Goal: Task Accomplishment & Management: Use online tool/utility

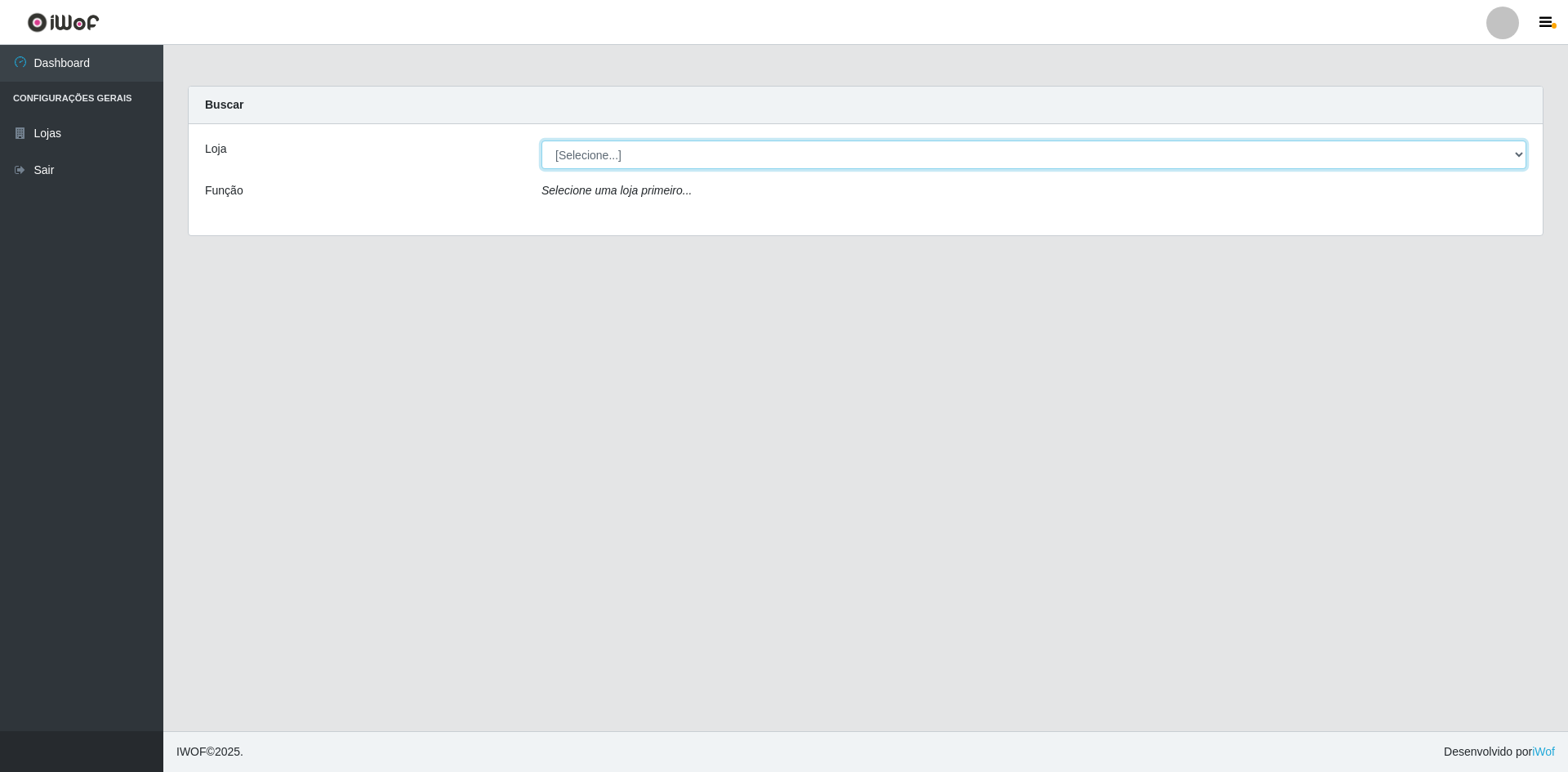
click at [609, 145] on select "[Selecione...] Hiper Queiroz - [GEOGRAPHIC_DATA] [GEOGRAPHIC_DATA] [GEOGRAPHIC_…" at bounding box center [1034, 155] width 985 height 29
select select "517"
click at [542, 141] on select "[Selecione...] Hiper Queiroz - [GEOGRAPHIC_DATA] [GEOGRAPHIC_DATA] [GEOGRAPHIC_…" at bounding box center [1034, 155] width 985 height 29
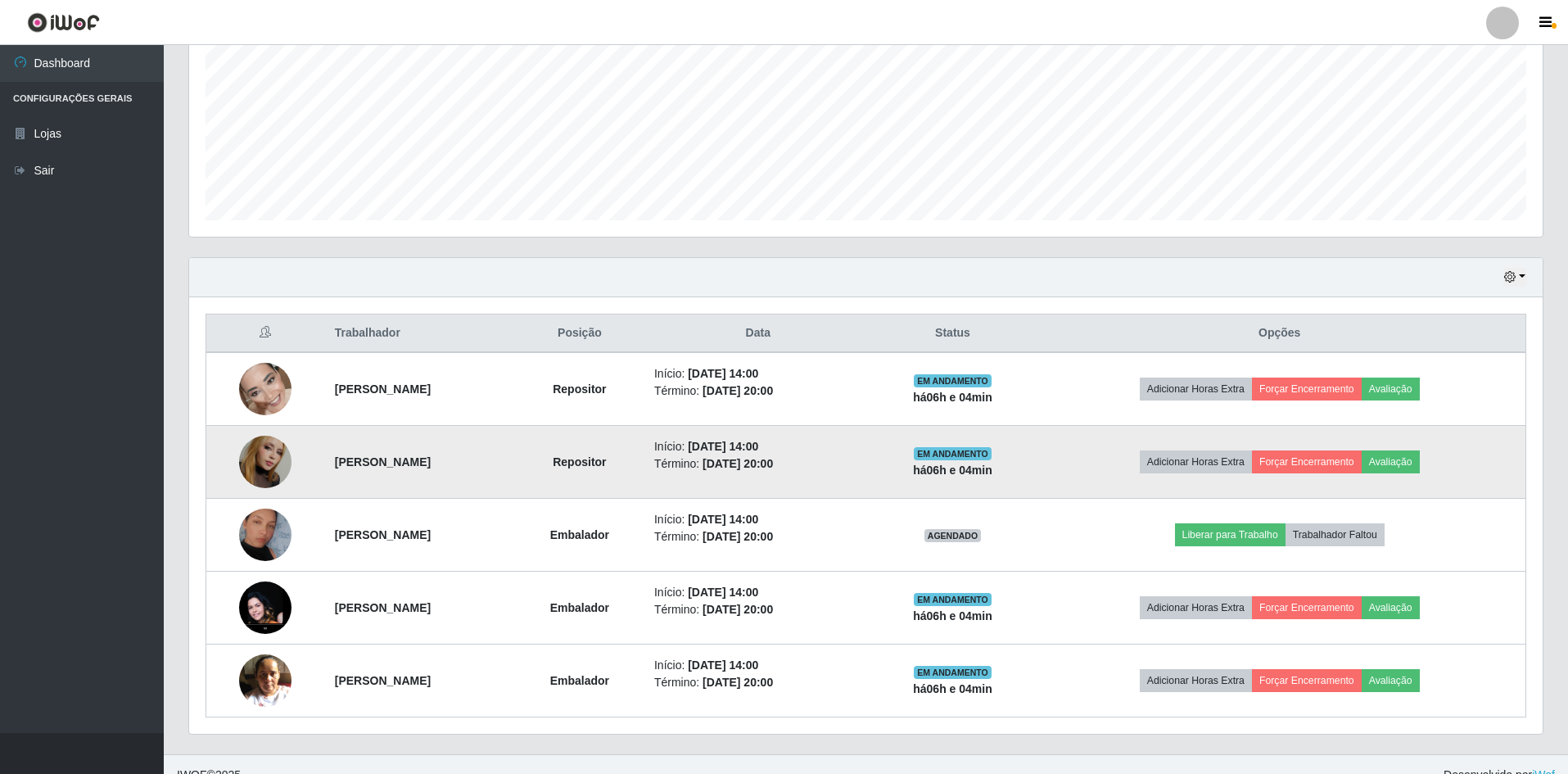
scroll to position [387, 0]
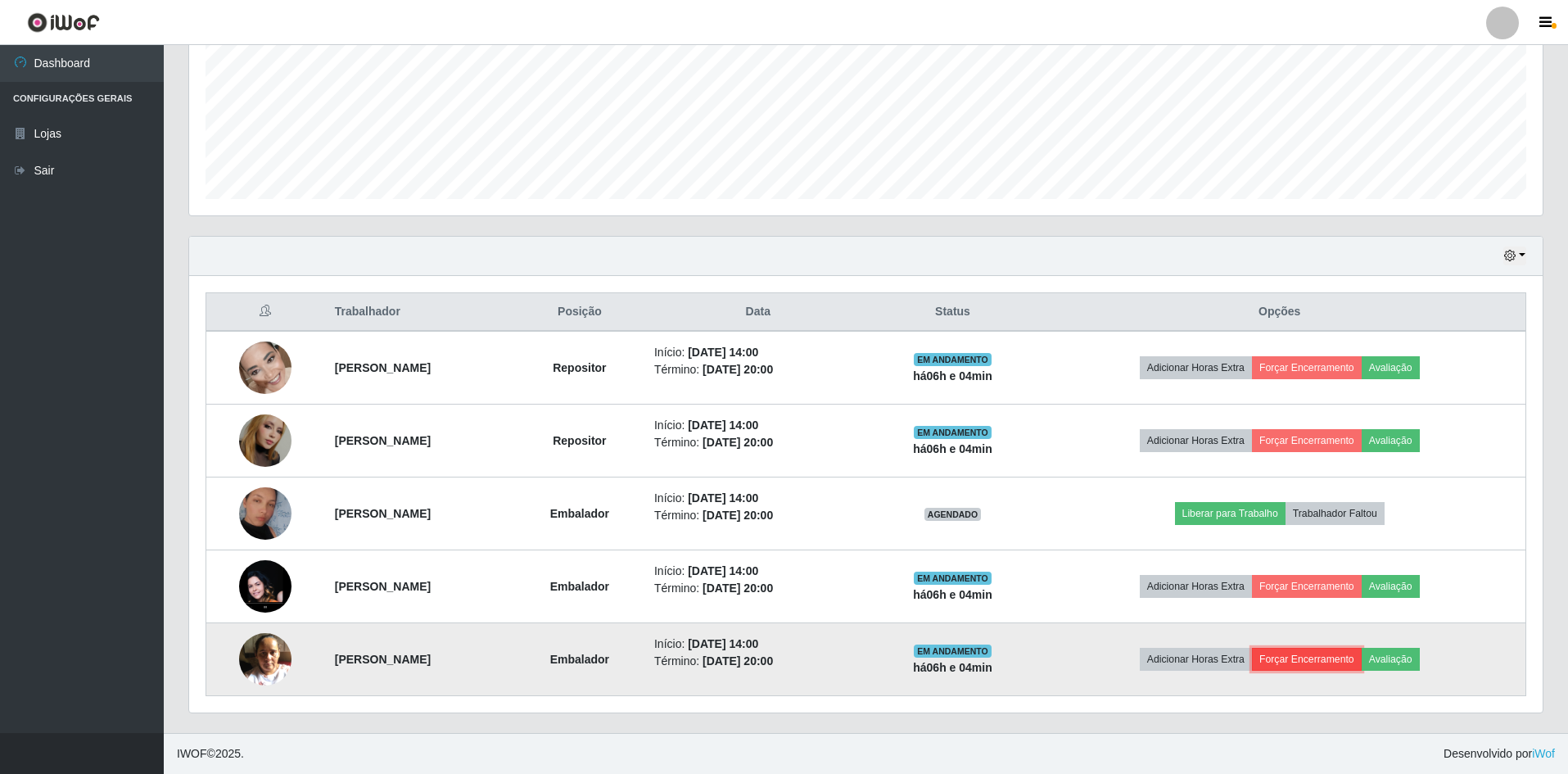
click at [1329, 657] on button "Forçar Encerramento" at bounding box center [1307, 659] width 110 height 23
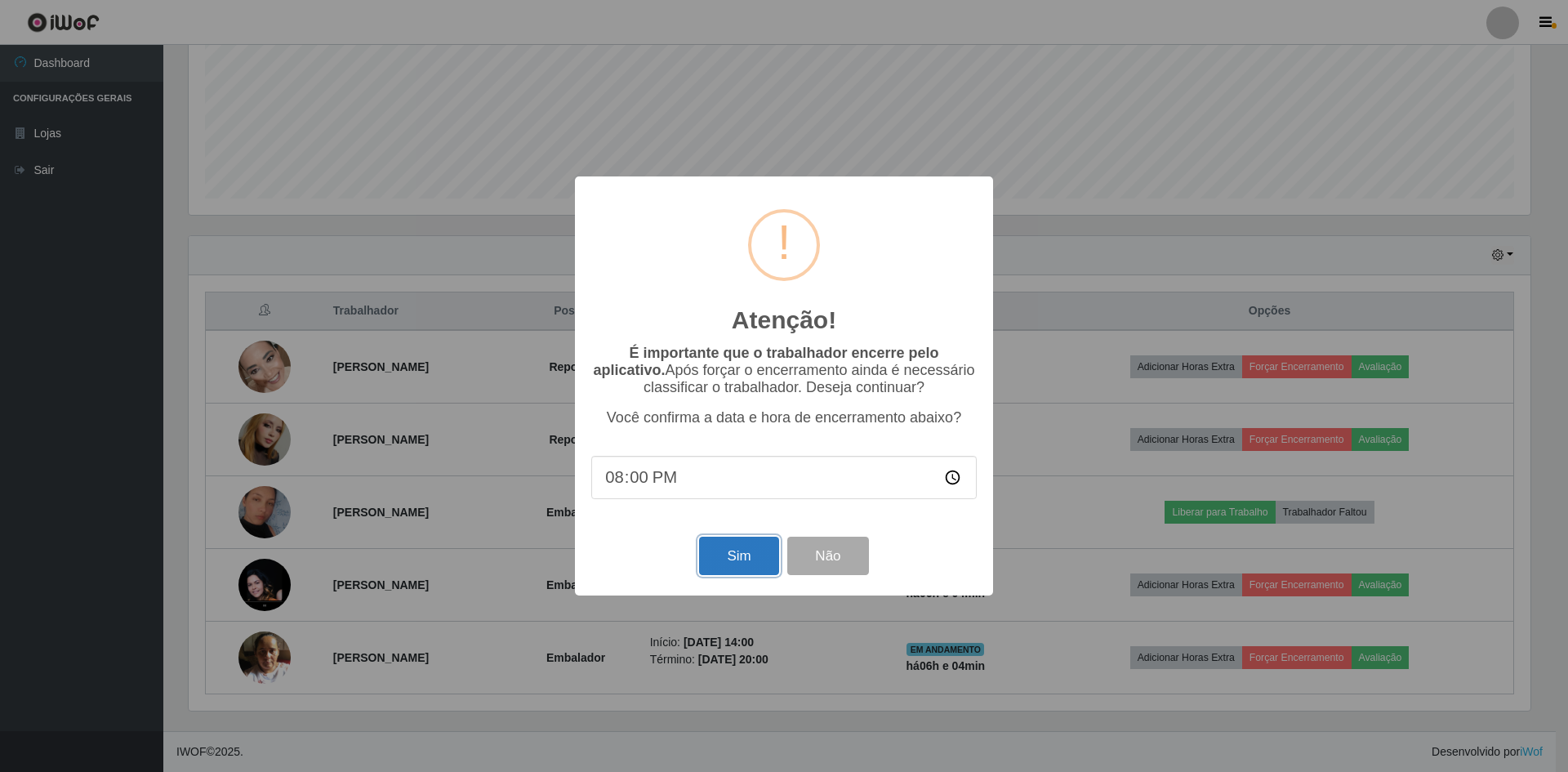
click at [754, 548] on button "Sim" at bounding box center [738, 556] width 79 height 38
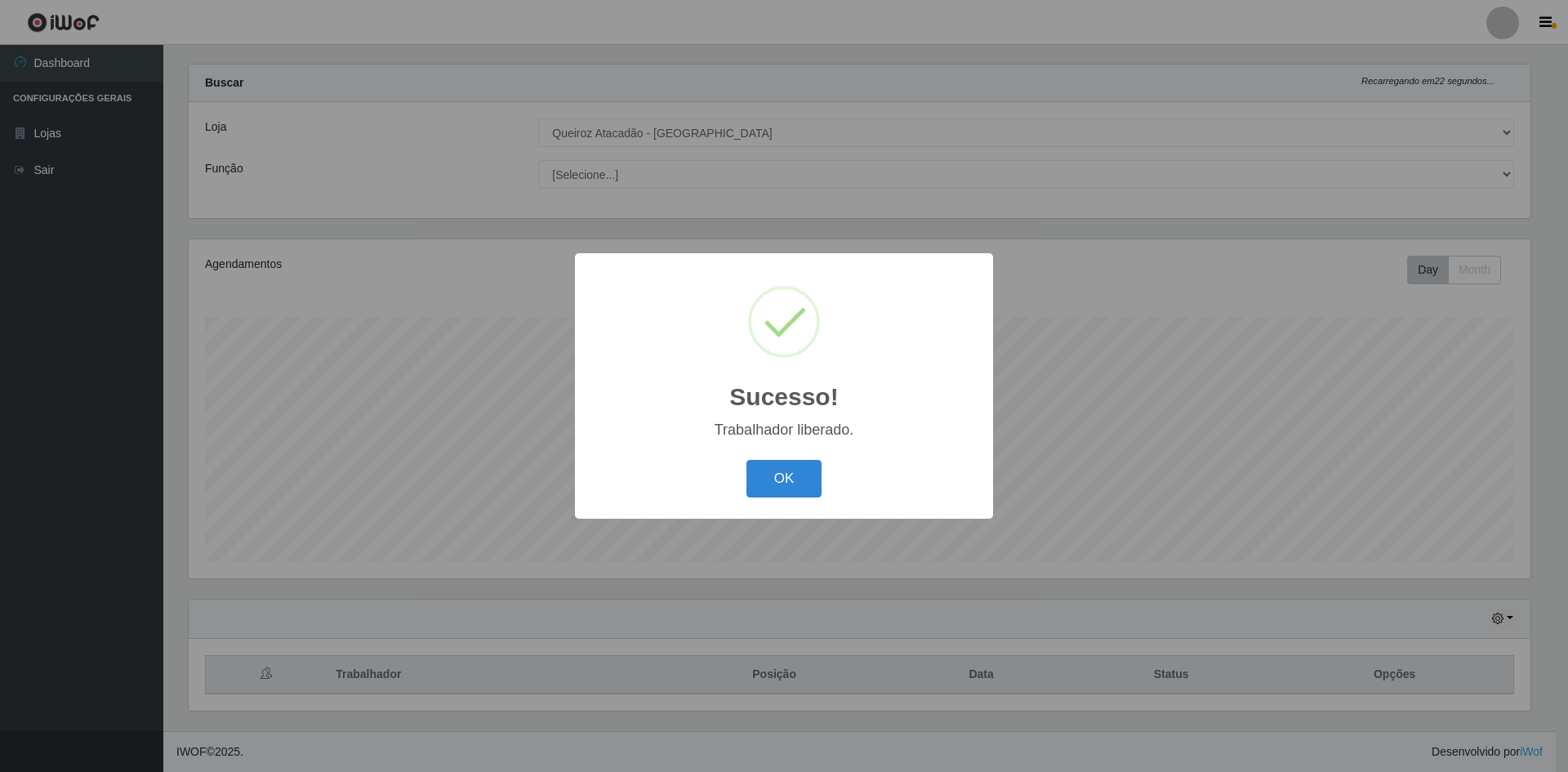
click at [743, 474] on div "OK Cancel" at bounding box center [784, 478] width 385 height 47
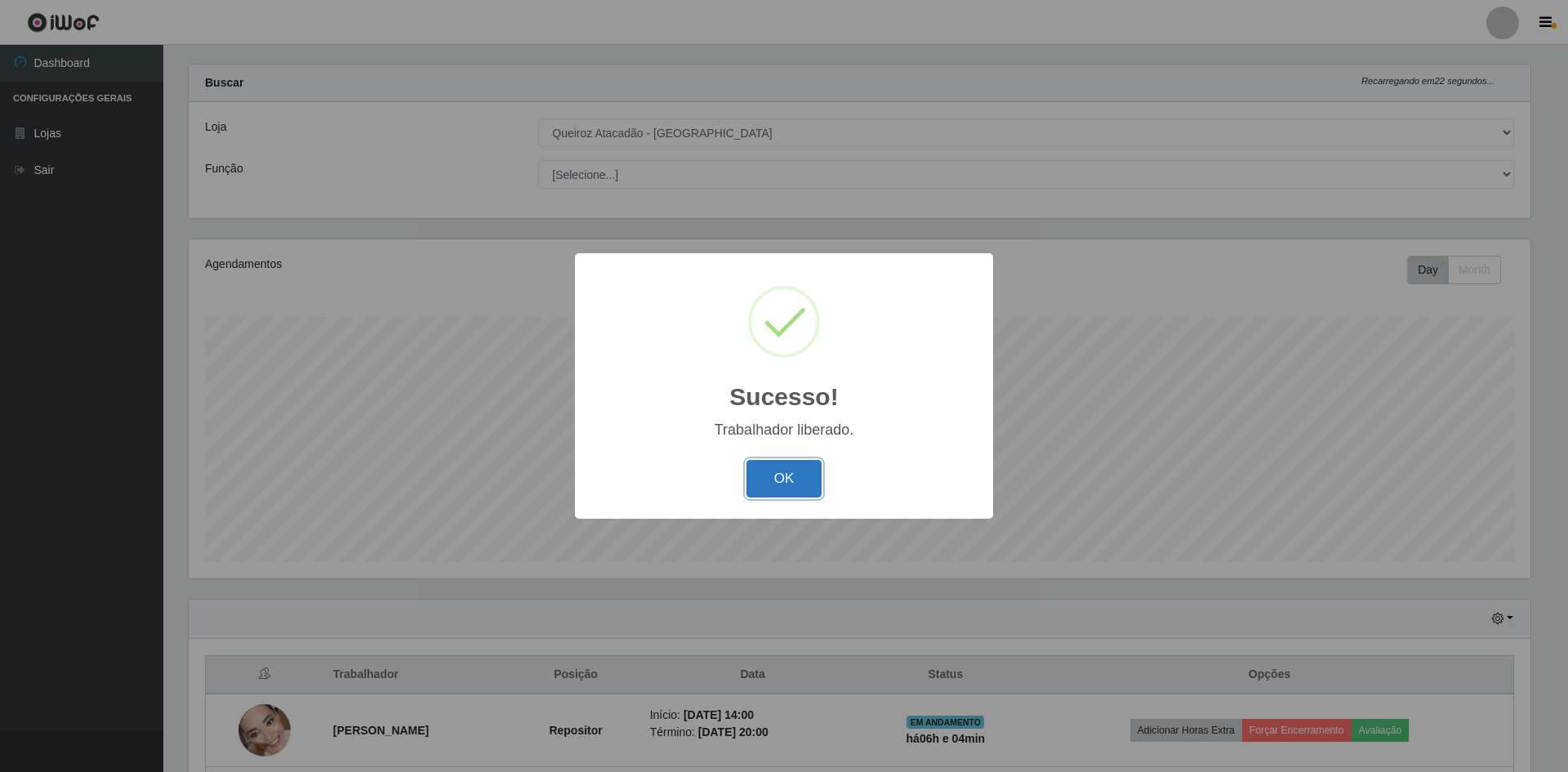
click at [771, 479] on button "OK" at bounding box center [784, 479] width 76 height 38
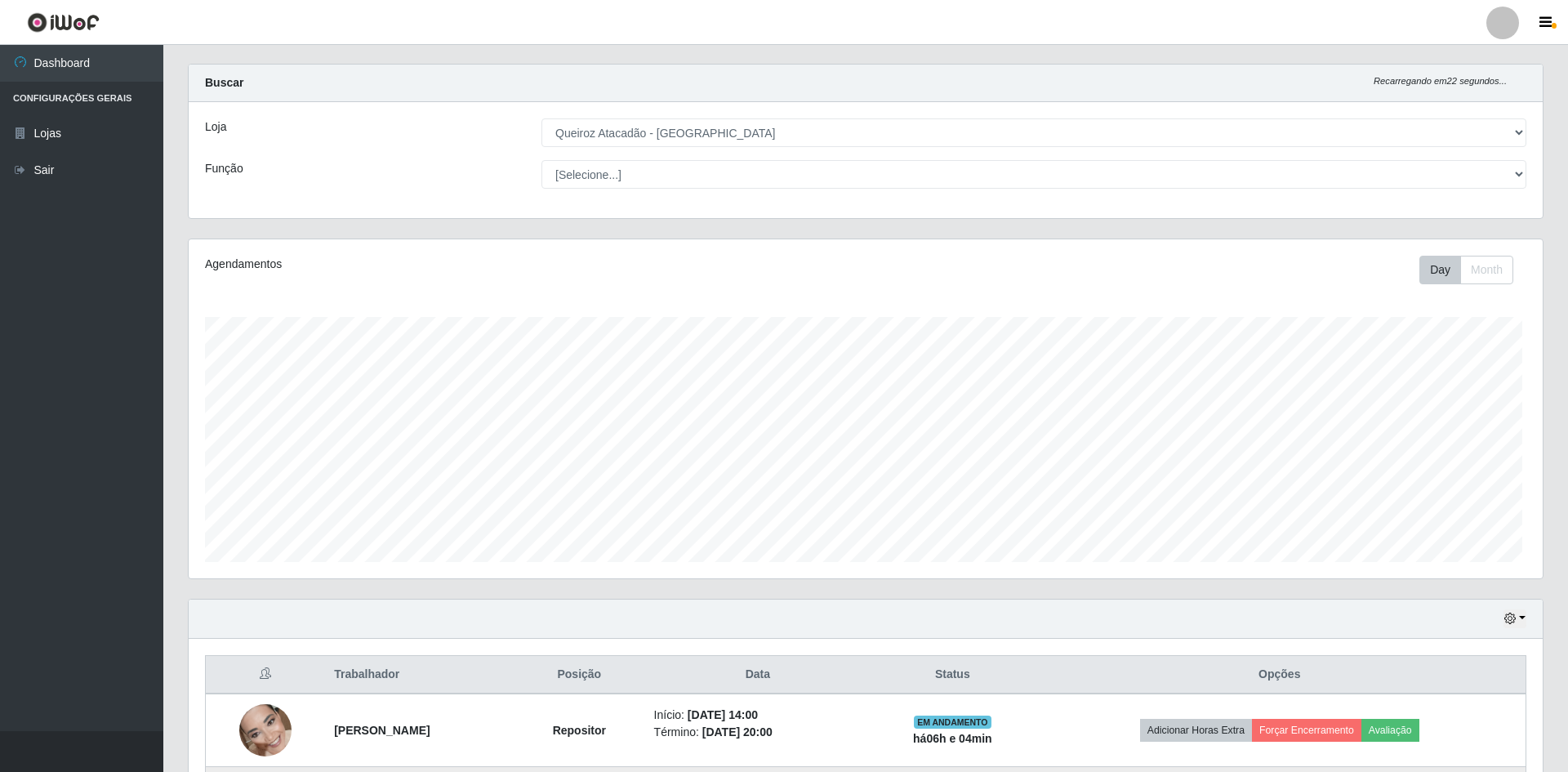
scroll to position [339, 1350]
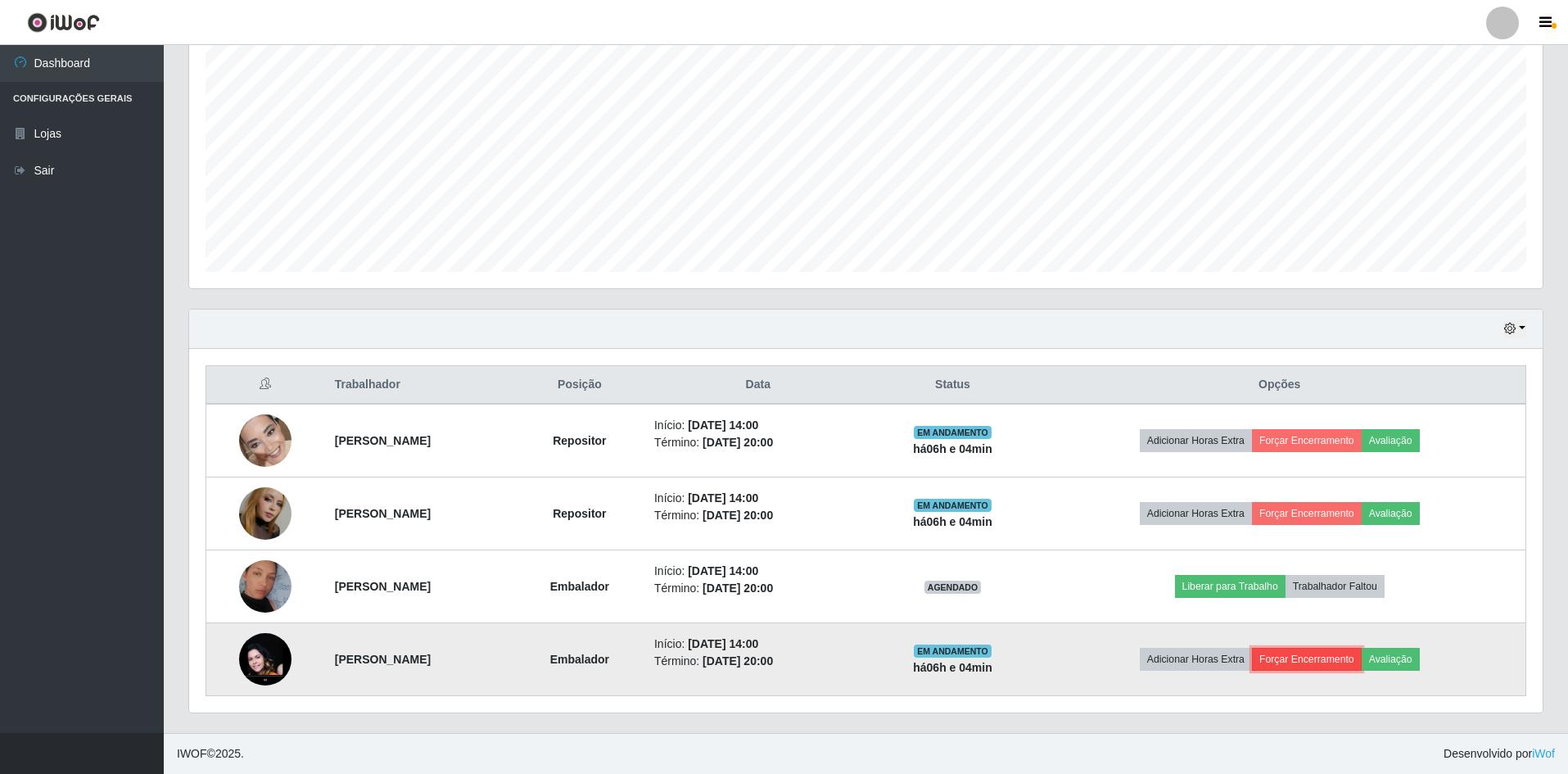
click at [1319, 663] on button "Forçar Encerramento" at bounding box center [1307, 659] width 110 height 23
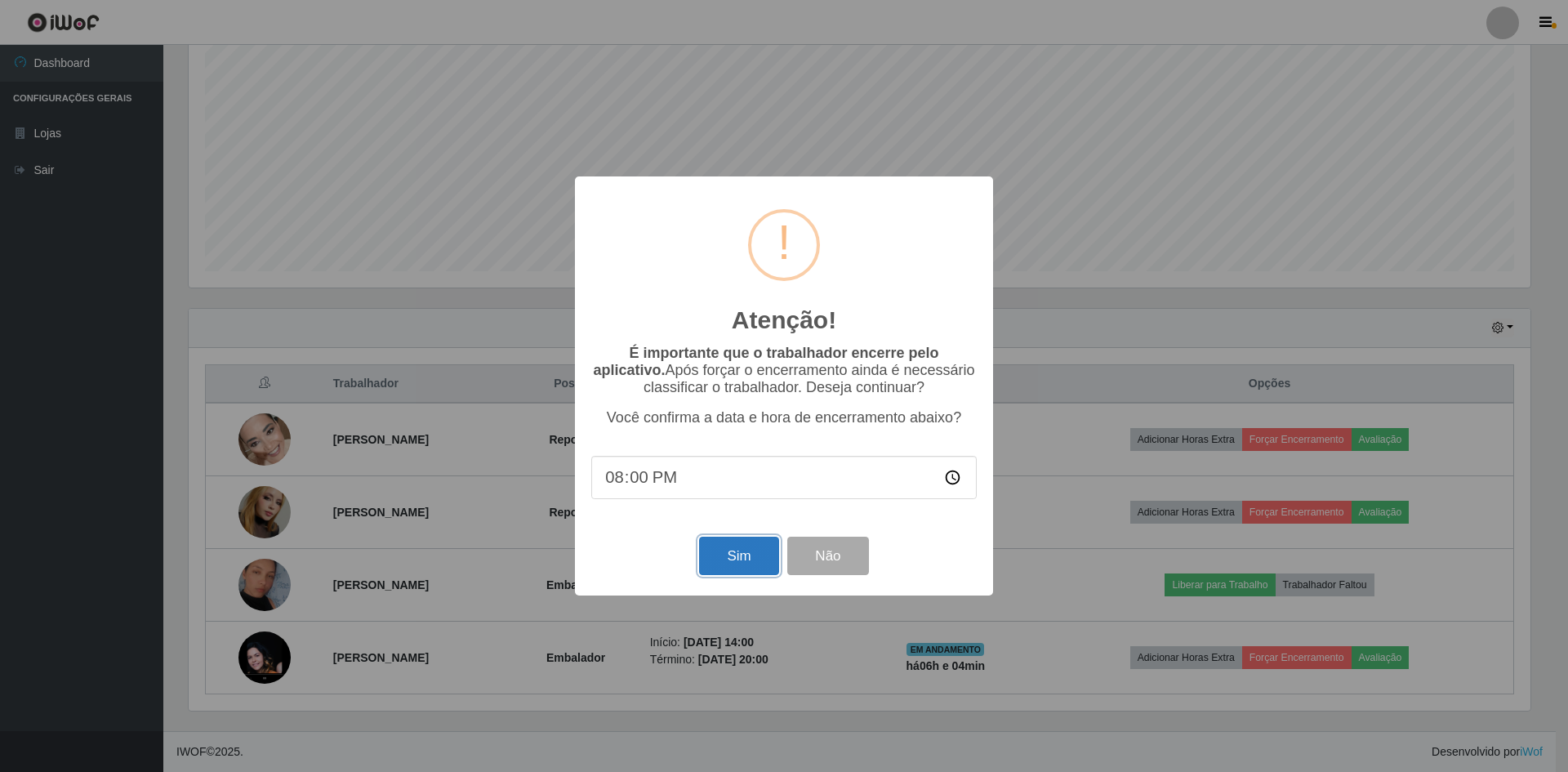
click at [724, 553] on button "Sim" at bounding box center [738, 556] width 79 height 38
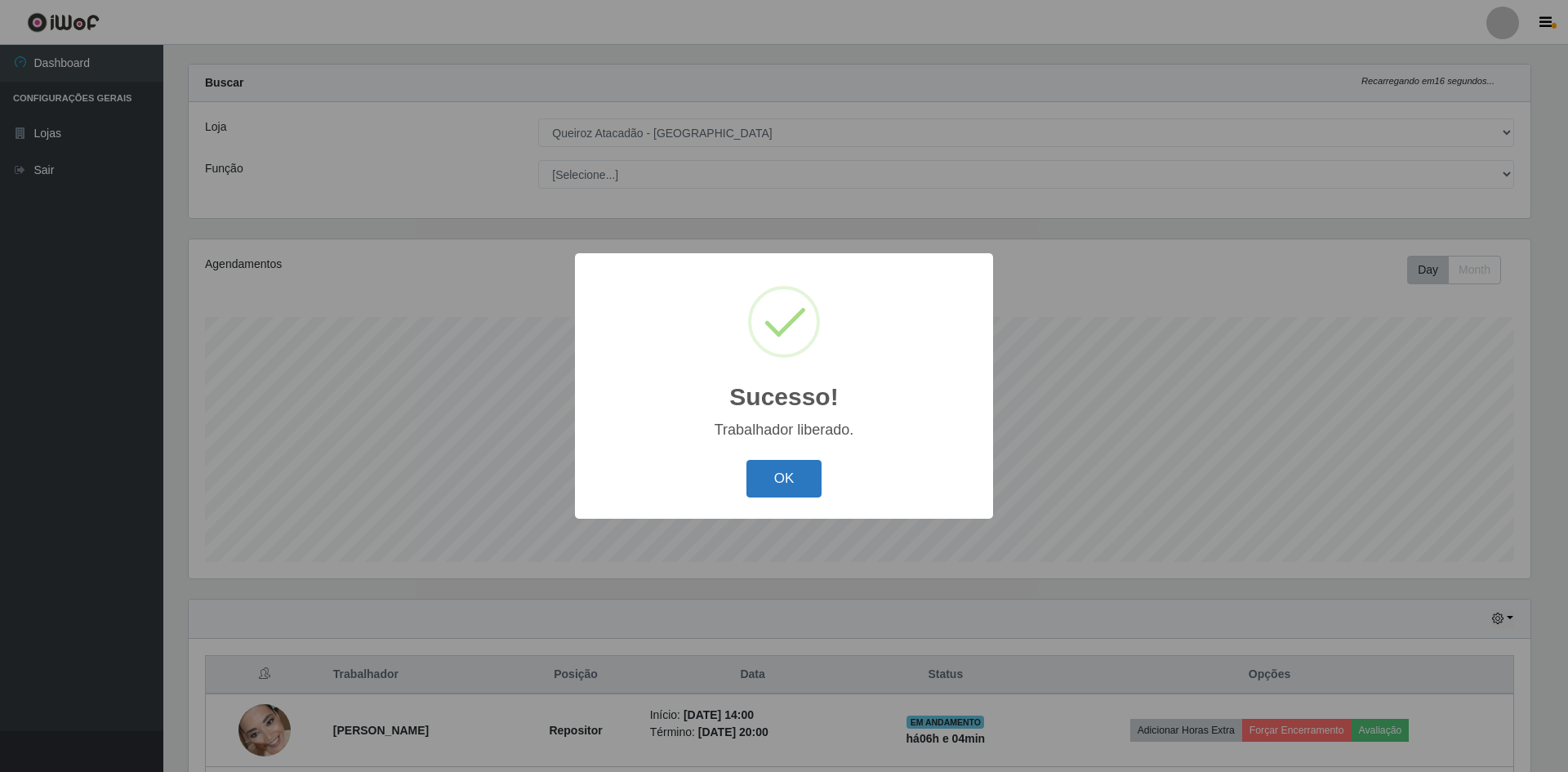
drag, startPoint x: 809, startPoint y: 475, endPoint x: 807, endPoint y: 485, distance: 10.2
click at [807, 485] on button "OK" at bounding box center [784, 479] width 76 height 38
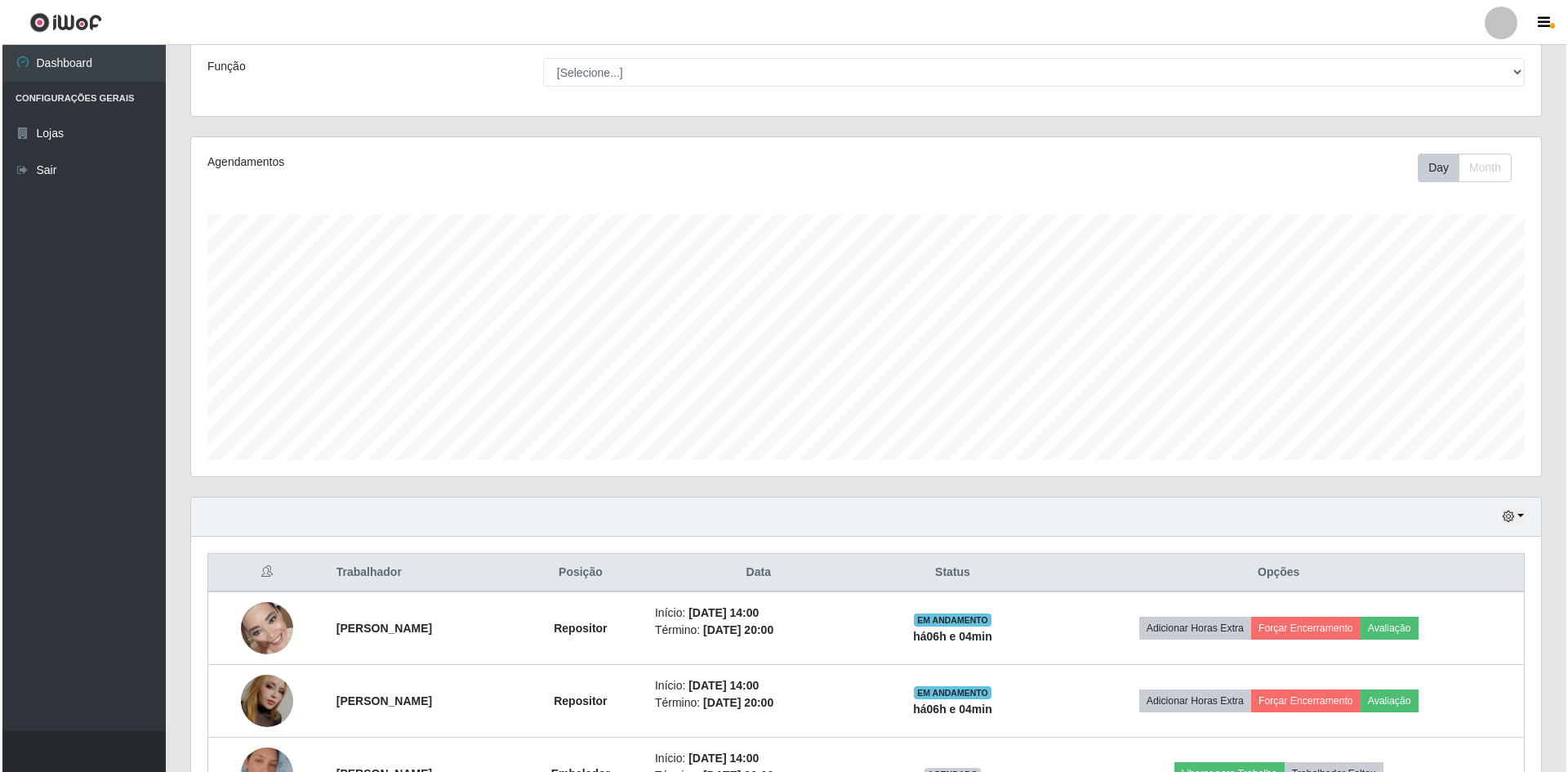
scroll to position [241, 0]
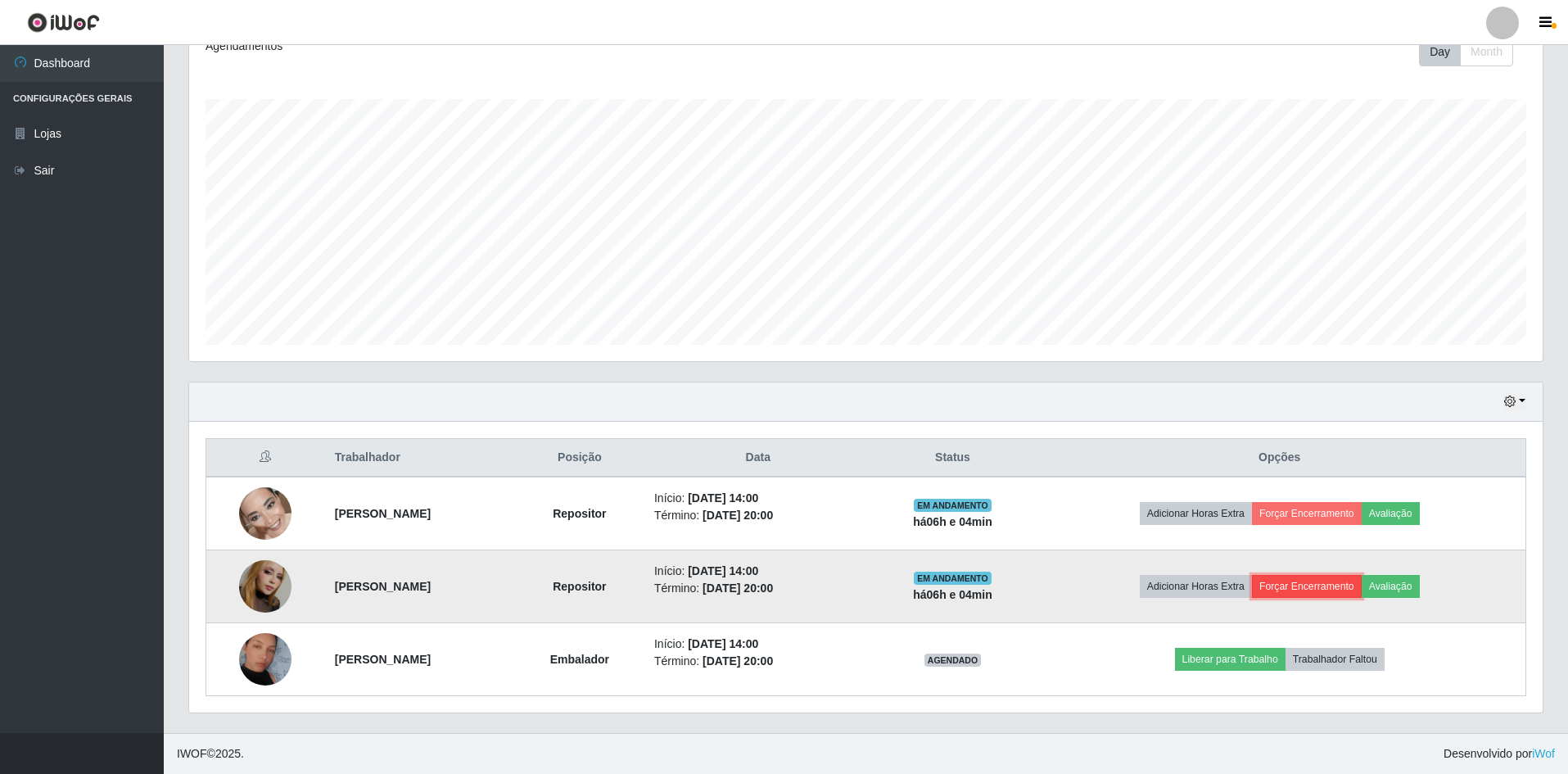
click at [1314, 583] on button "Forçar Encerramento" at bounding box center [1307, 586] width 110 height 23
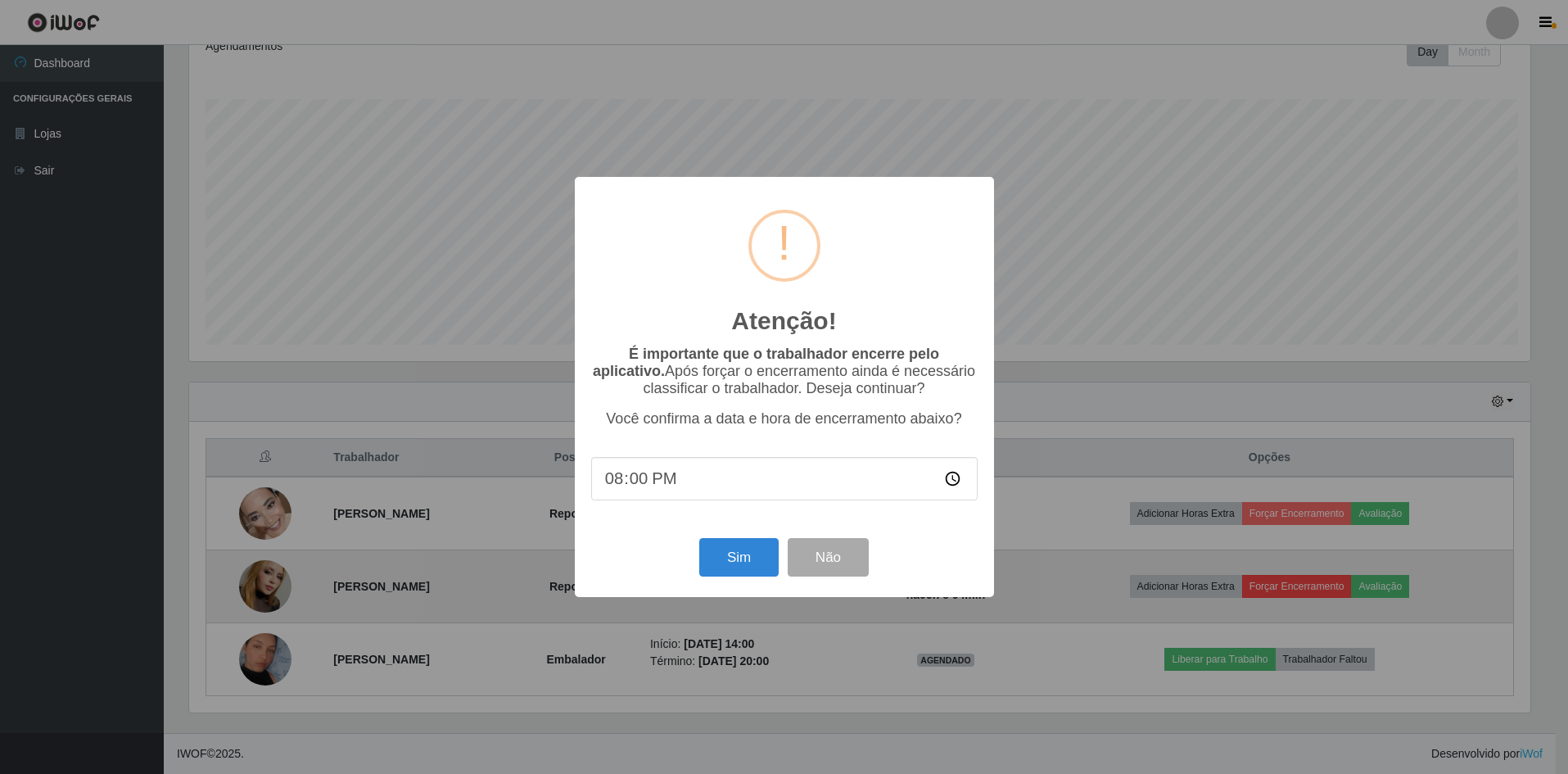
scroll to position [340, 1345]
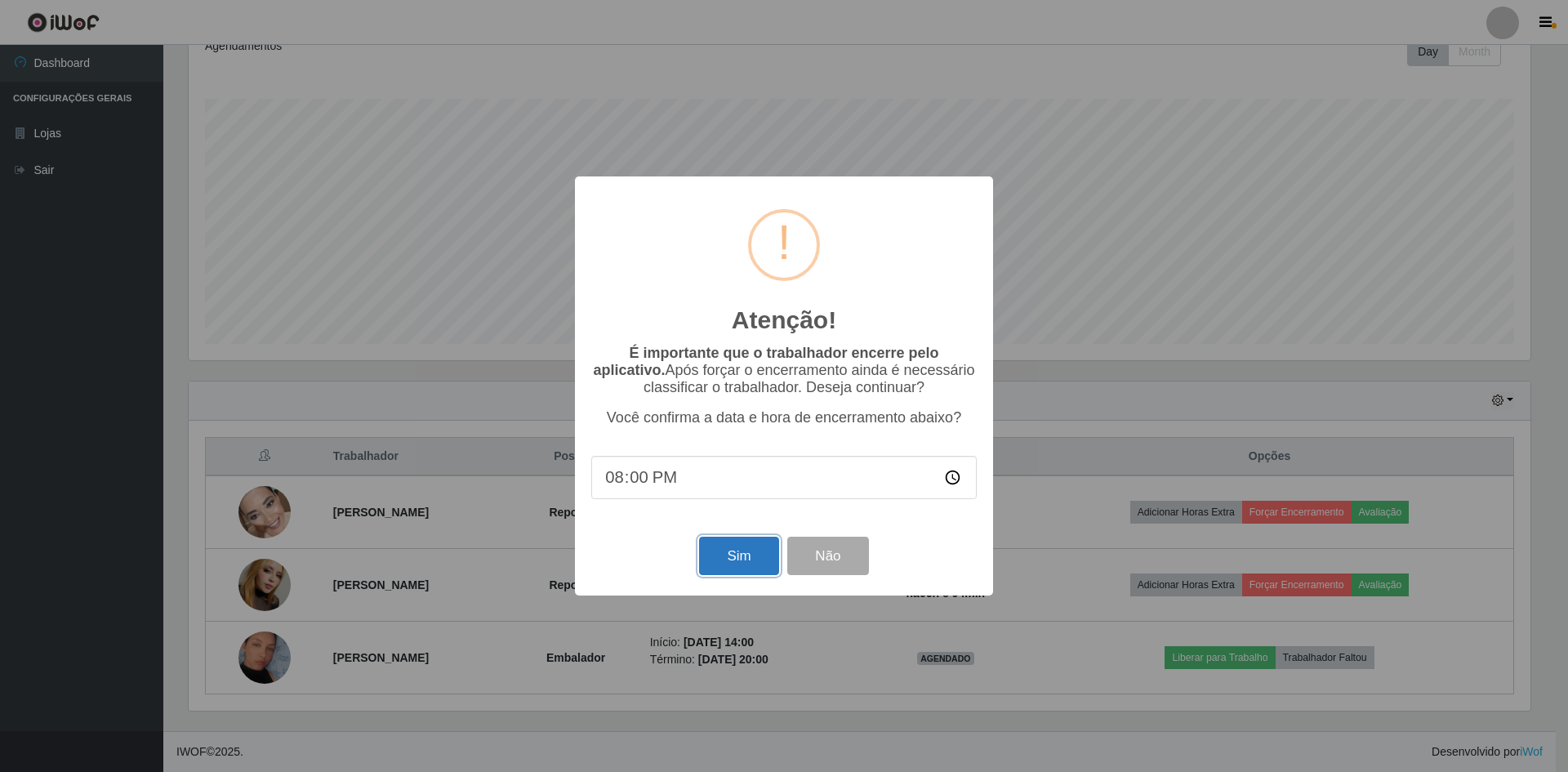
click at [719, 554] on button "Sim" at bounding box center [738, 556] width 79 height 38
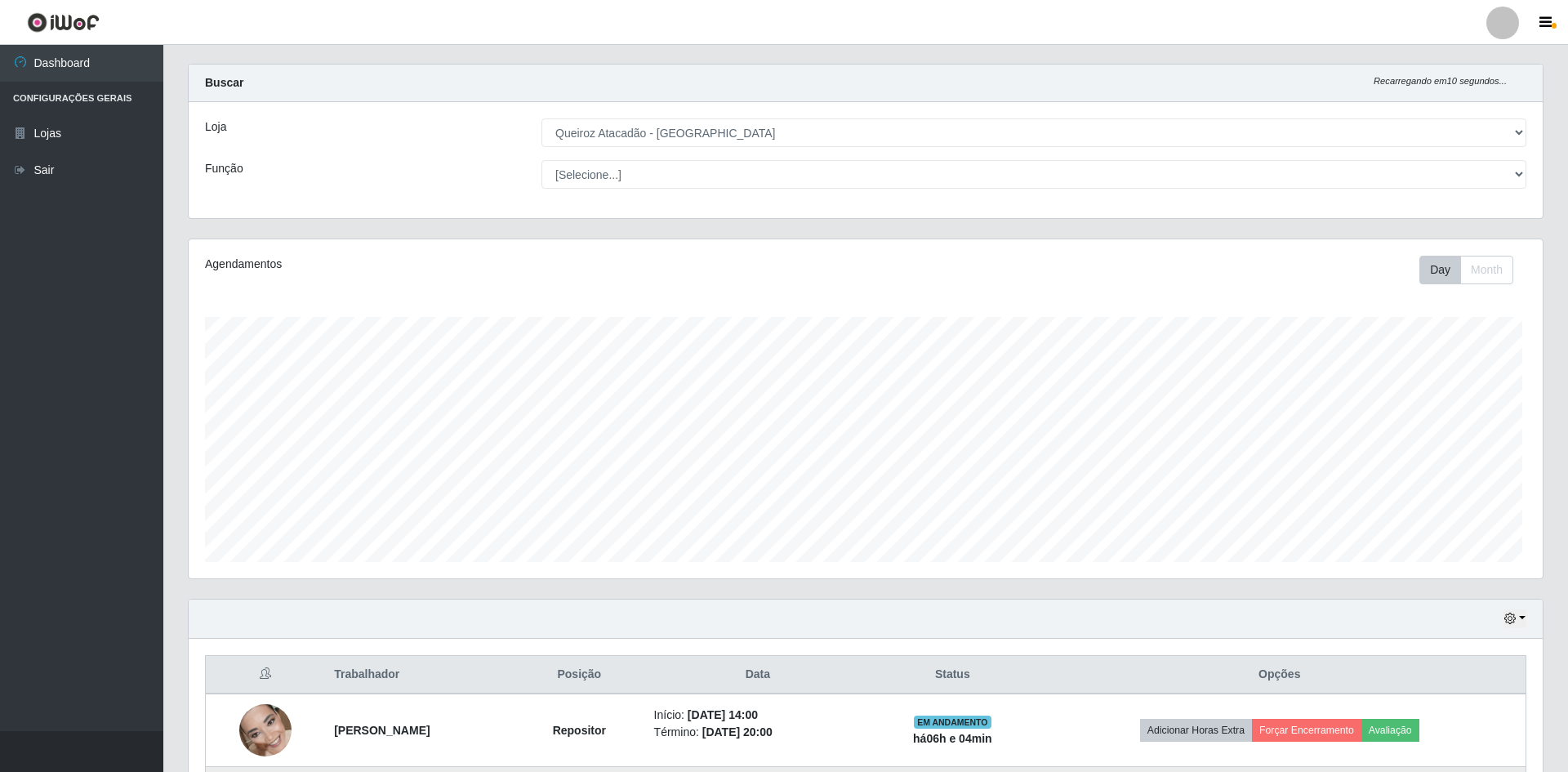
scroll to position [0, 0]
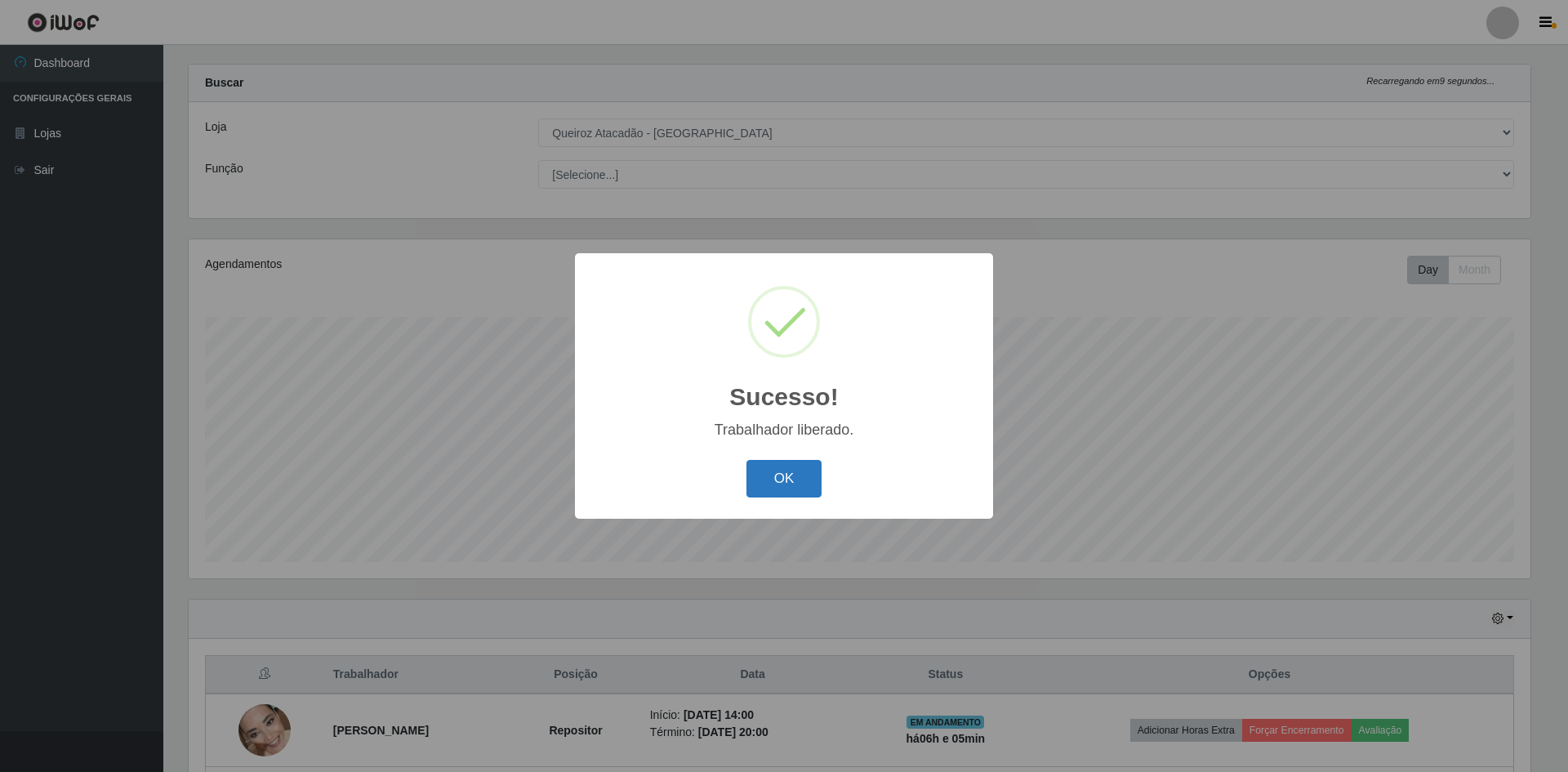
click at [761, 465] on button "OK" at bounding box center [784, 479] width 76 height 38
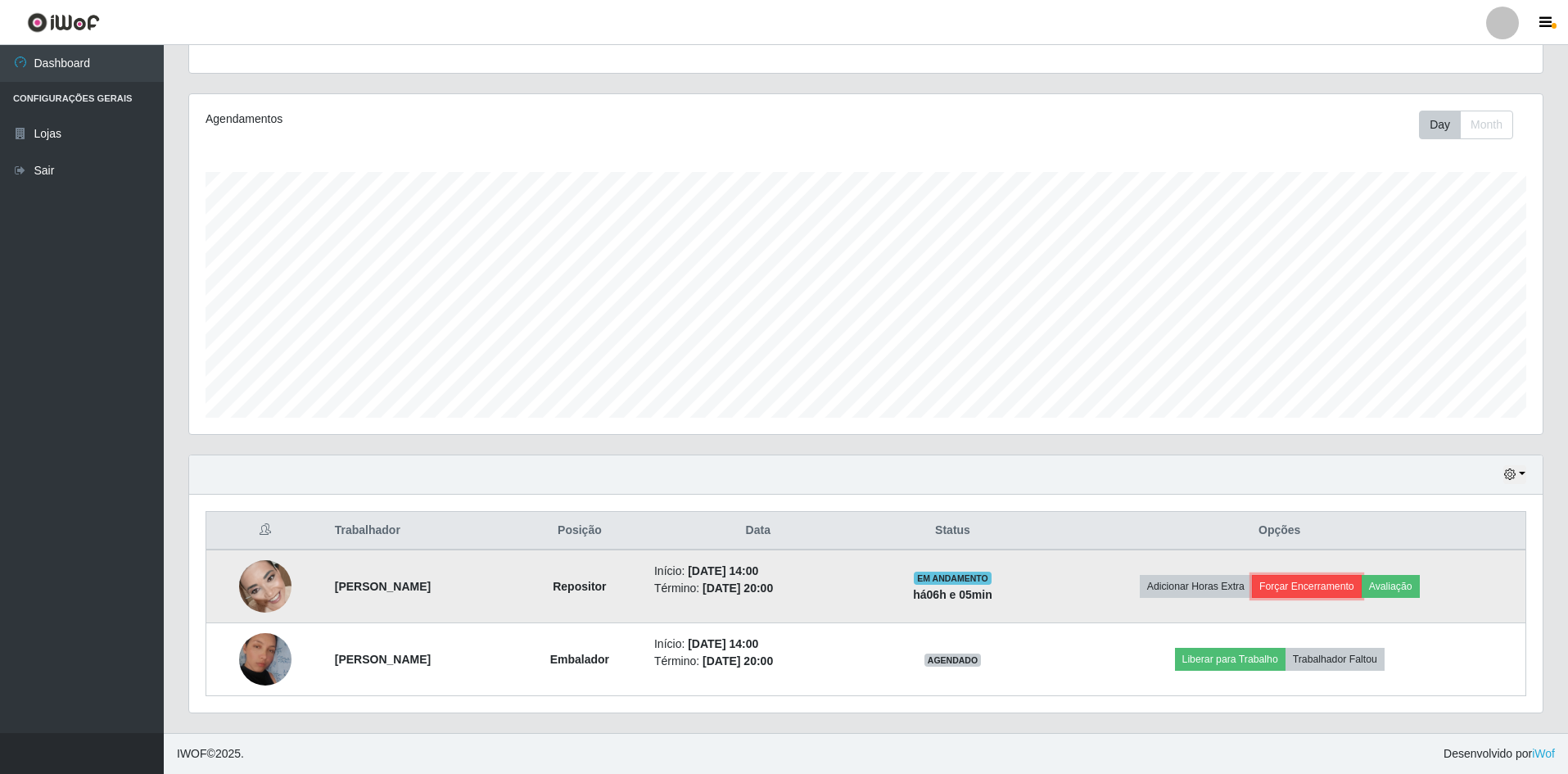
click at [1314, 586] on button "Forçar Encerramento" at bounding box center [1307, 586] width 110 height 23
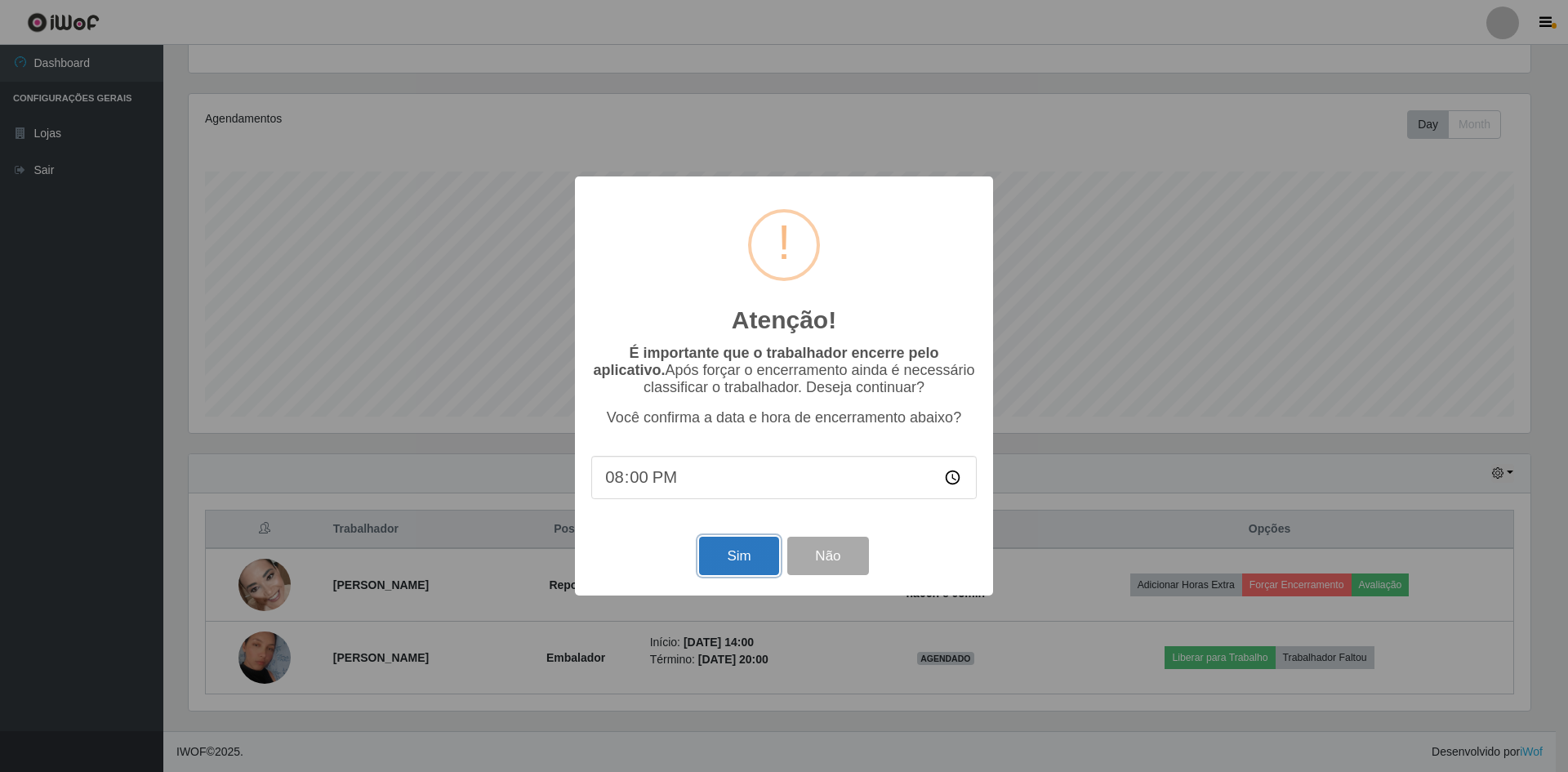
click at [735, 544] on button "Sim" at bounding box center [738, 556] width 79 height 38
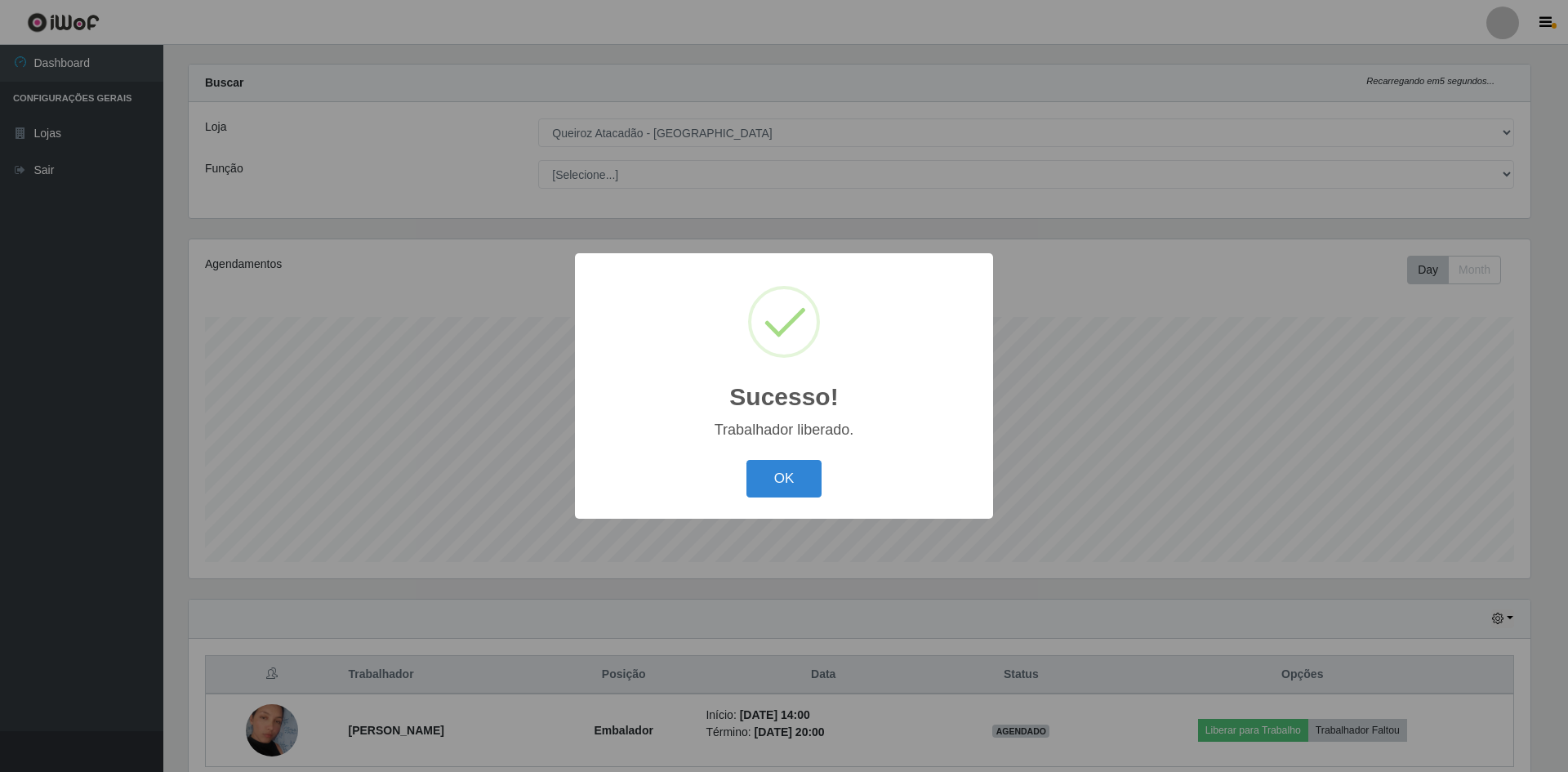
click at [805, 504] on div "Sucesso! × Trabalhador liberado. OK Cancel" at bounding box center [784, 386] width 418 height 265
click at [801, 489] on button "OK" at bounding box center [784, 479] width 76 height 38
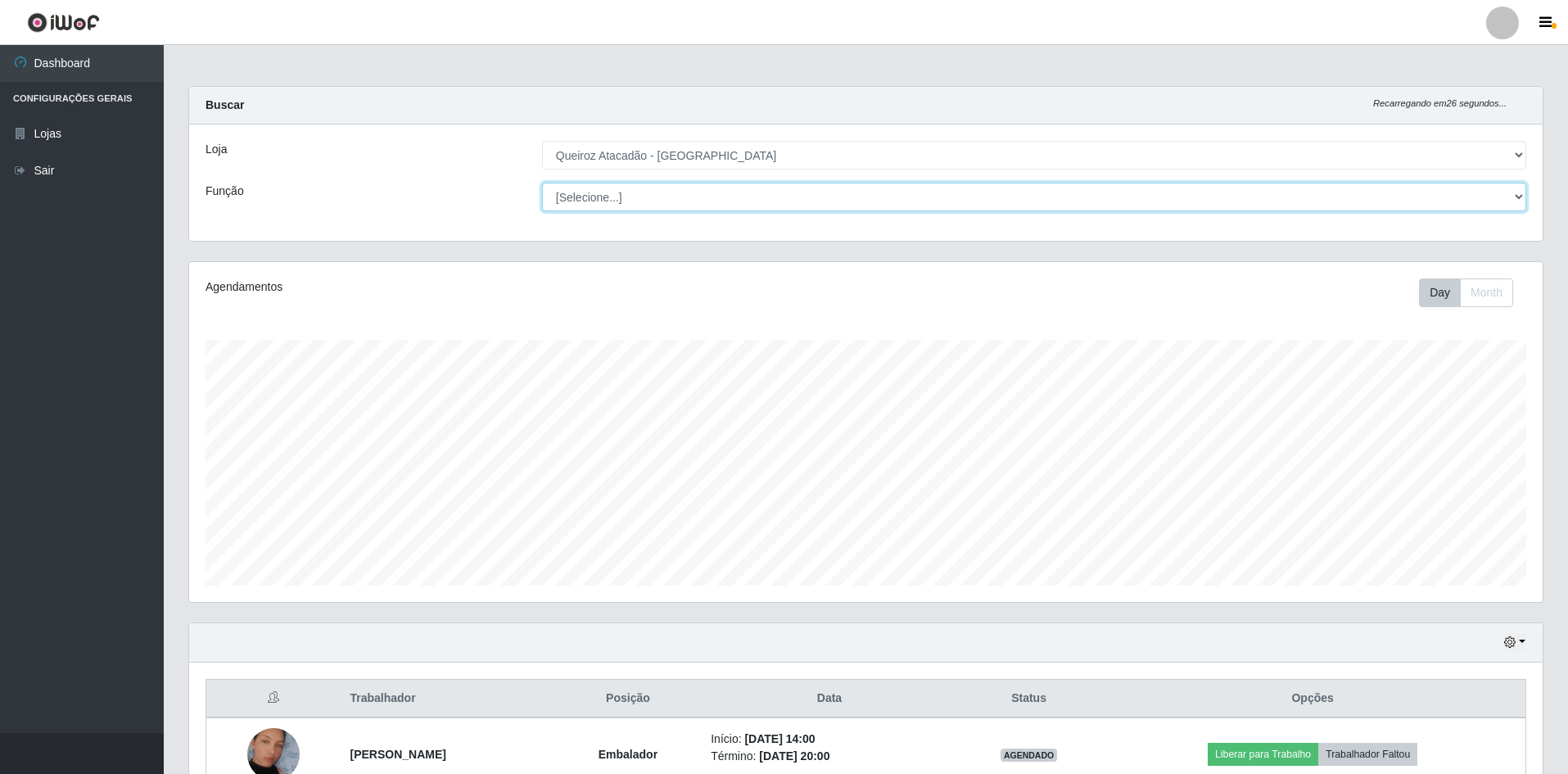
click at [649, 194] on select "[Selecione...] ASG ASG + ASG ++ Embalador Embalador + Embalador ++ Operador de …" at bounding box center [1034, 197] width 985 height 29
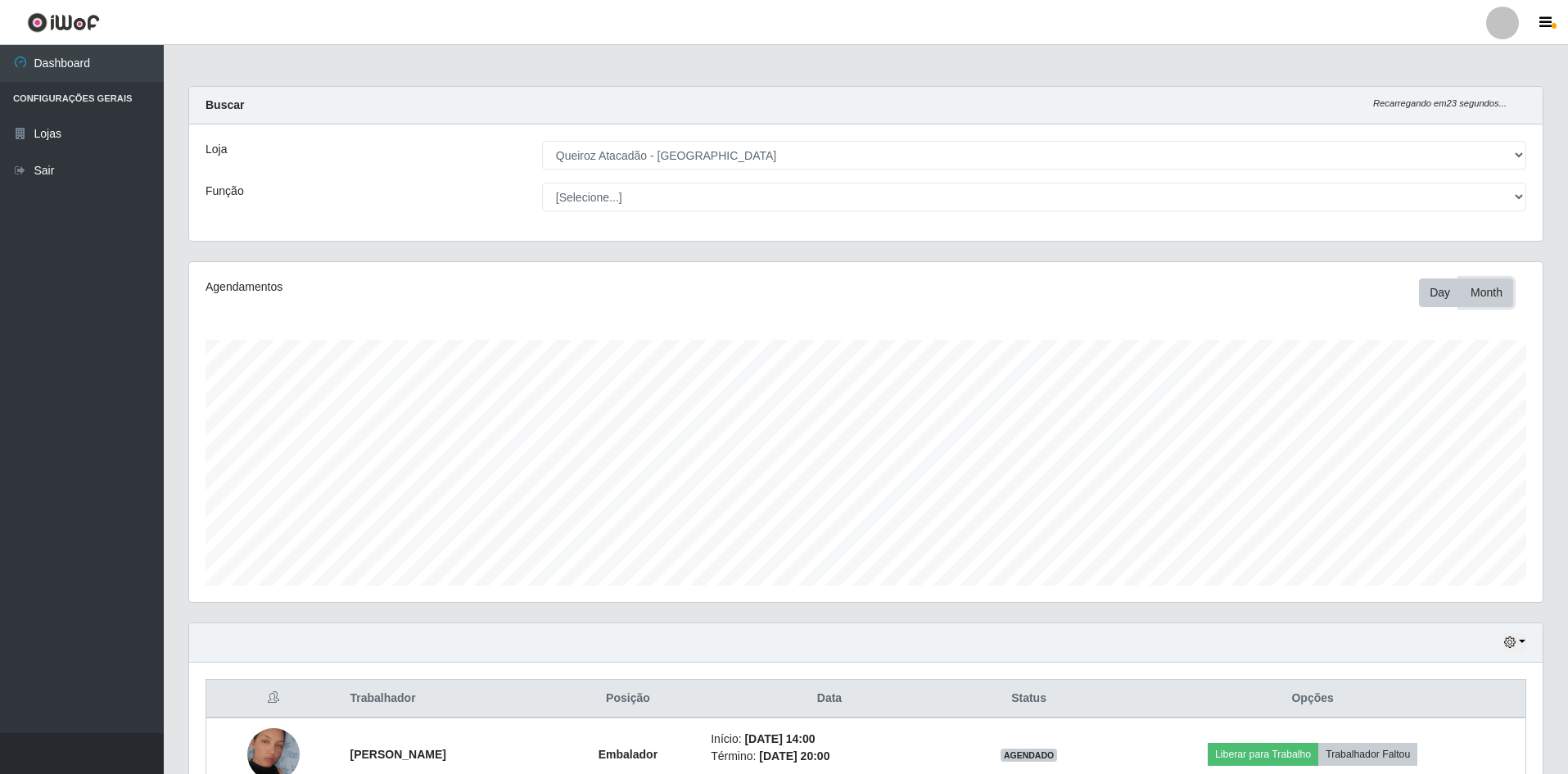
click at [1485, 305] on button "Month" at bounding box center [1486, 293] width 53 height 29
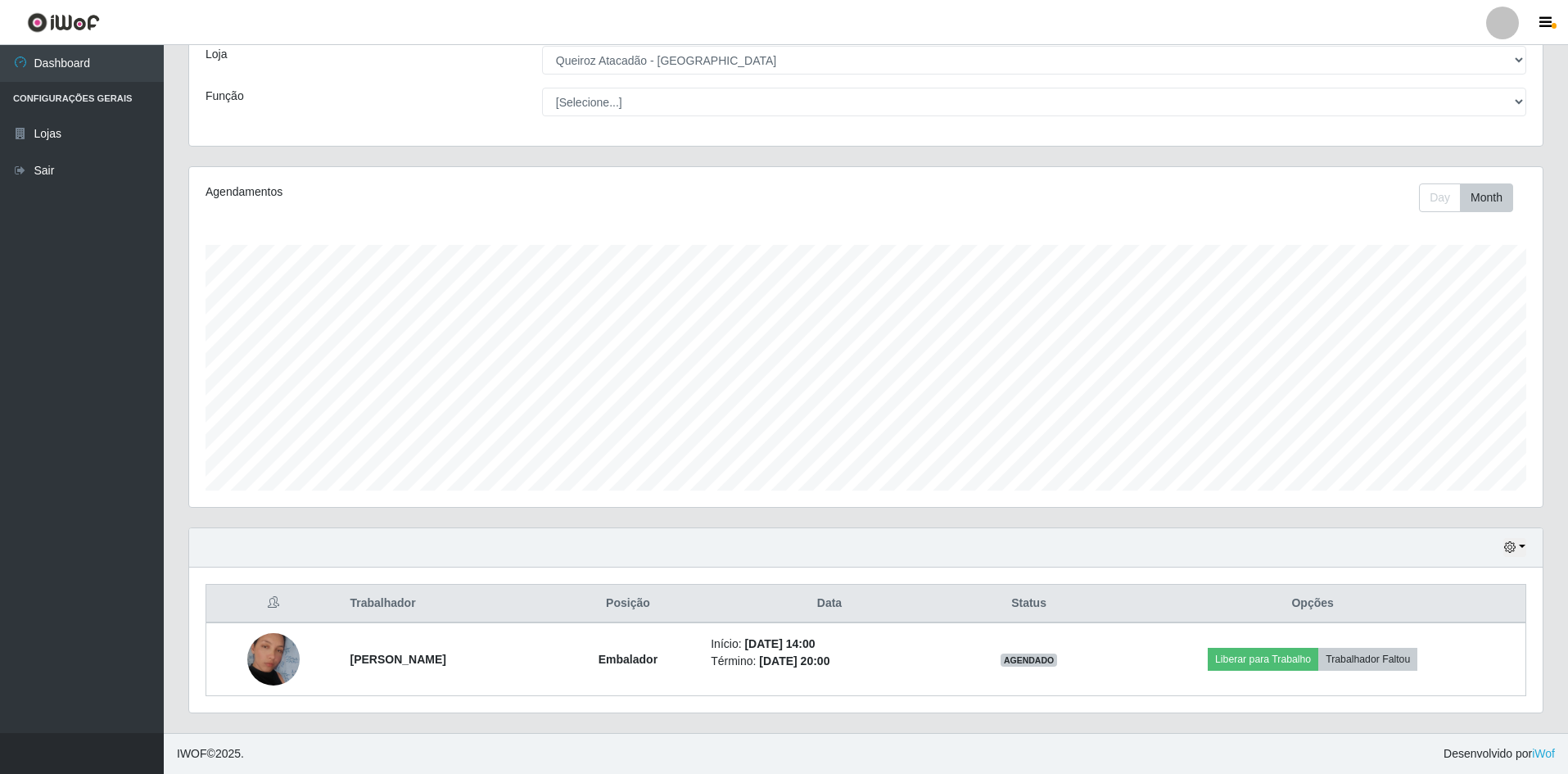
click at [1406, 188] on div "Day Month" at bounding box center [1146, 198] width 784 height 29
click at [1419, 197] on button "Day" at bounding box center [1440, 198] width 42 height 29
